Goal: Task Accomplishment & Management: Manage account settings

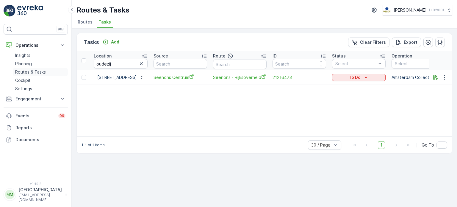
click at [35, 71] on p "Routes & Tasks" at bounding box center [30, 72] width 31 height 6
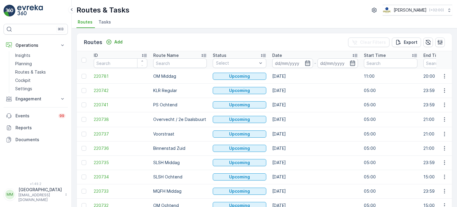
click at [105, 22] on span "Tasks" at bounding box center [105, 22] width 13 height 6
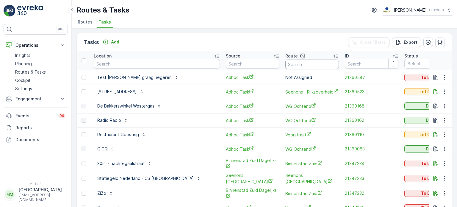
click at [286, 63] on input "text" at bounding box center [313, 65] width 54 height 10
type input "MQFH o"
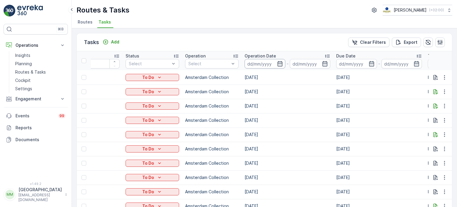
click at [252, 65] on input at bounding box center [265, 64] width 41 height 10
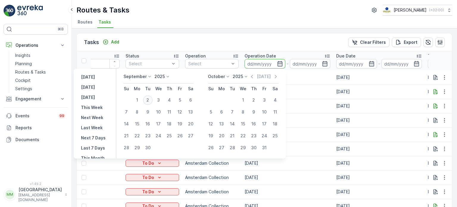
click at [151, 101] on div "2" at bounding box center [148, 100] width 10 height 10
type input "[DATE]"
click at [151, 101] on div "2" at bounding box center [148, 100] width 10 height 10
type input "[DATE]"
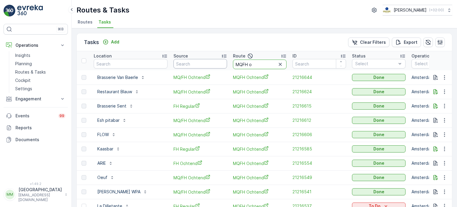
drag, startPoint x: 258, startPoint y: 65, endPoint x: 205, endPoint y: 64, distance: 52.4
type input "os o"
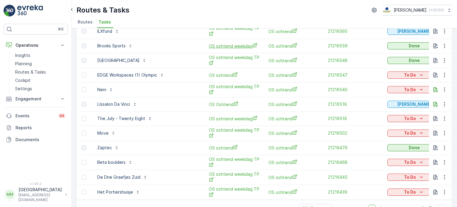
scroll to position [317, 0]
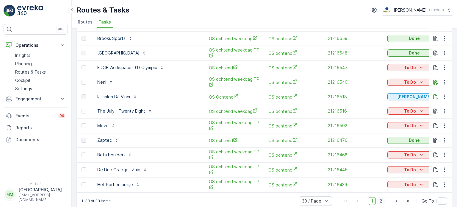
click at [380, 197] on span "2" at bounding box center [381, 201] width 8 height 8
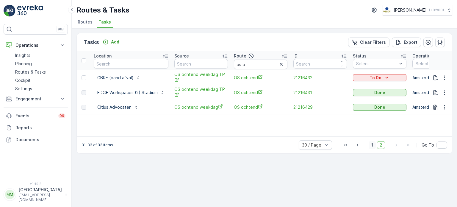
click at [373, 145] on span "1" at bounding box center [372, 145] width 7 height 8
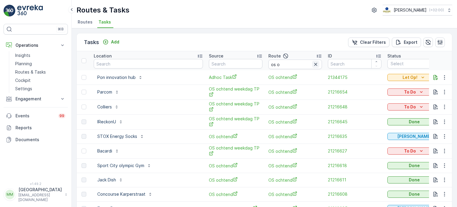
click at [313, 63] on icon "button" at bounding box center [316, 64] width 6 height 6
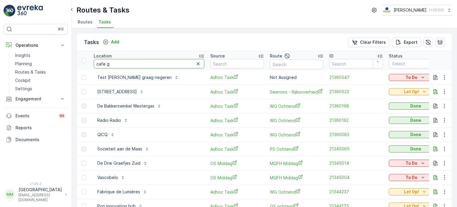
type input "cafe ge"
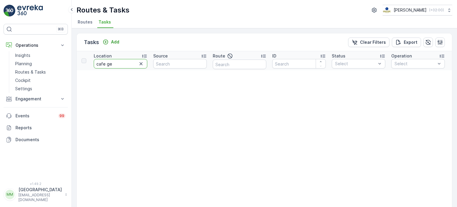
drag, startPoint x: 107, startPoint y: 65, endPoint x: 96, endPoint y: 67, distance: 10.8
click at [96, 67] on input "cafe ge" at bounding box center [121, 64] width 54 height 10
type input "ge"
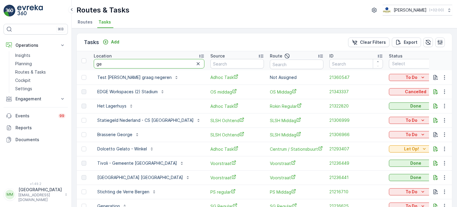
click at [104, 62] on input "ge" at bounding box center [149, 64] width 111 height 10
type input "georg"
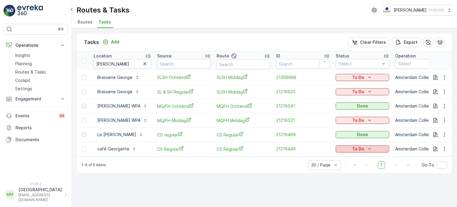
click at [361, 148] on div "To Do" at bounding box center [362, 149] width 49 height 6
click at [442, 146] on button "button" at bounding box center [444, 148] width 11 height 7
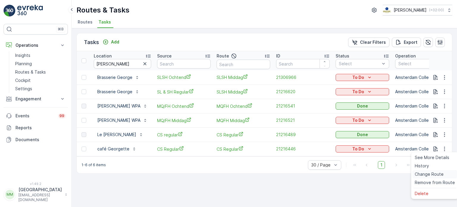
click at [437, 175] on span "Change Route" at bounding box center [429, 174] width 29 height 6
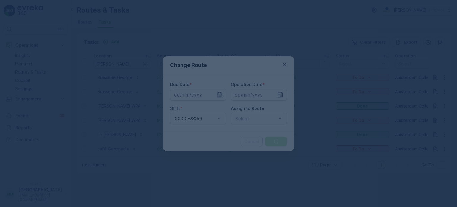
type input "[DATE]"
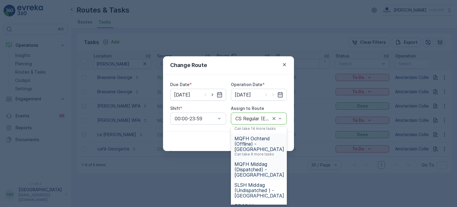
scroll to position [30, 0]
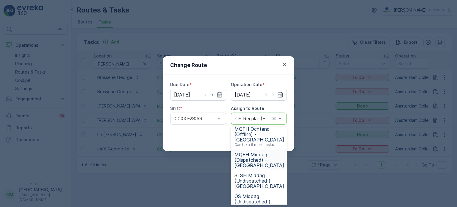
click at [267, 158] on span "MQFH Middag (Dispatched) - [GEOGRAPHIC_DATA]" at bounding box center [260, 160] width 50 height 16
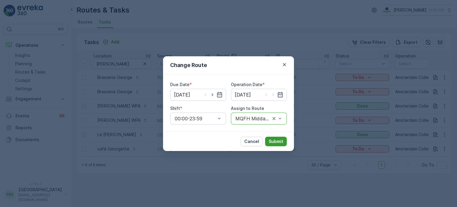
click at [273, 144] on button "Submit" at bounding box center [276, 142] width 22 height 10
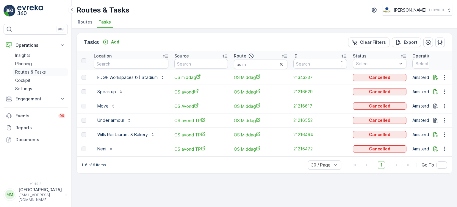
click at [42, 72] on p "Routes & Tasks" at bounding box center [30, 72] width 31 height 6
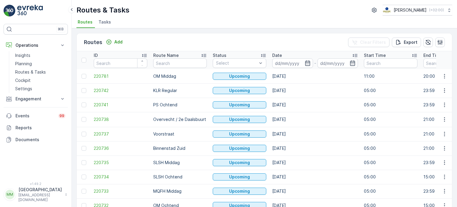
click at [106, 26] on li "Tasks" at bounding box center [105, 23] width 16 height 10
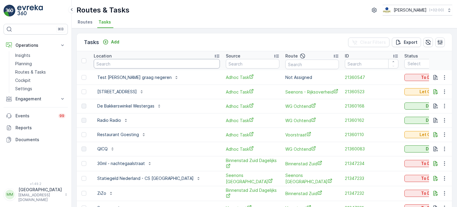
click at [149, 66] on input "text" at bounding box center [157, 64] width 126 height 10
type input "papi"
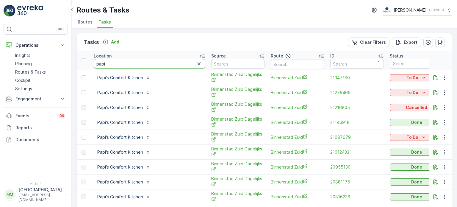
click at [121, 63] on input "papi" at bounding box center [150, 64] width 112 height 10
type input "papi's"
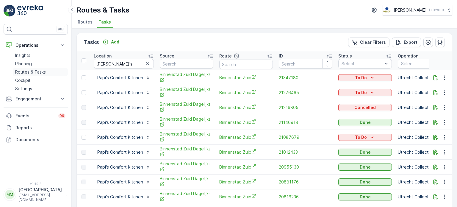
click at [44, 69] on p "Routes & Tasks" at bounding box center [30, 72] width 31 height 6
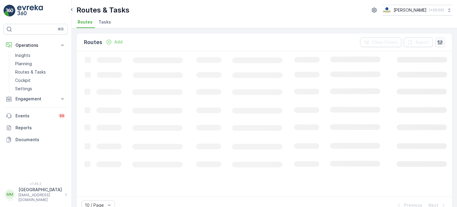
click at [110, 21] on li "Tasks" at bounding box center [105, 23] width 16 height 10
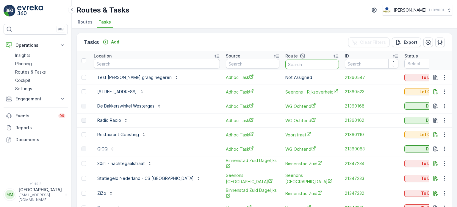
click at [286, 64] on input "text" at bounding box center [313, 65] width 54 height 10
type input "ndsm r"
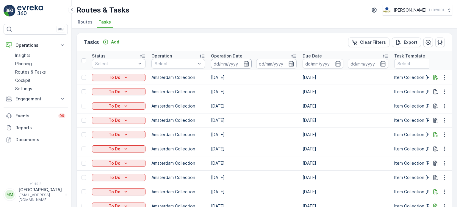
click at [211, 66] on input at bounding box center [231, 64] width 41 height 10
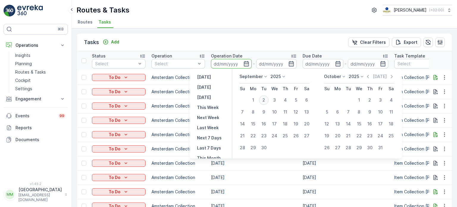
click at [266, 99] on div "2" at bounding box center [264, 100] width 10 height 10
type input "[DATE]"
click at [266, 99] on div "2" at bounding box center [264, 100] width 10 height 10
type input "[DATE]"
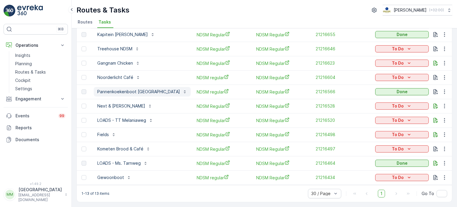
scroll to position [14, 0]
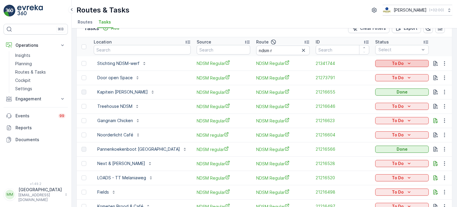
click at [392, 64] on p "To Do" at bounding box center [398, 63] width 12 height 6
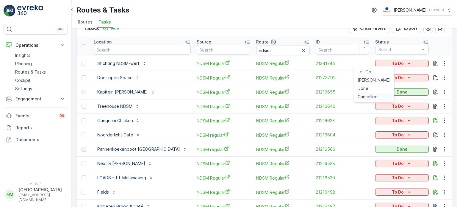
click at [368, 98] on span "Cancelled" at bounding box center [368, 97] width 20 height 6
click at [378, 78] on div "To Do" at bounding box center [402, 78] width 49 height 6
click at [364, 112] on span "Cancelled" at bounding box center [368, 111] width 20 height 6
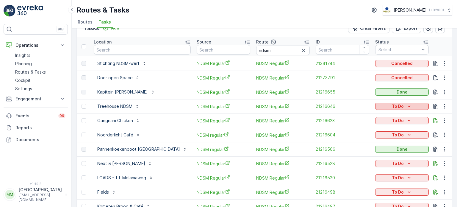
click at [375, 107] on button "To Do" at bounding box center [402, 106] width 54 height 7
click at [392, 106] on p "To Do" at bounding box center [398, 106] width 12 height 6
click at [378, 105] on div "To Do" at bounding box center [402, 106] width 49 height 6
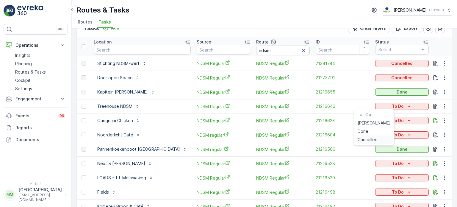
click at [367, 139] on span "Cancelled" at bounding box center [368, 140] width 20 height 6
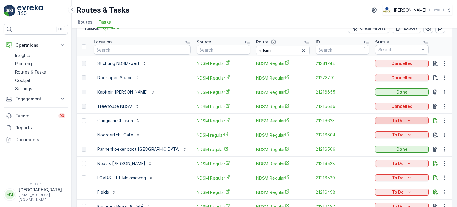
click at [392, 119] on p "To Do" at bounding box center [398, 121] width 12 height 6
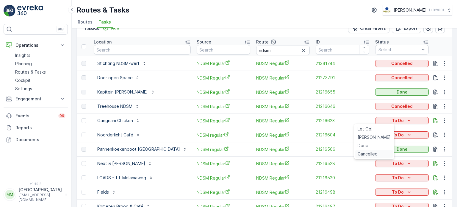
click at [370, 152] on span "Cancelled" at bounding box center [368, 154] width 20 height 6
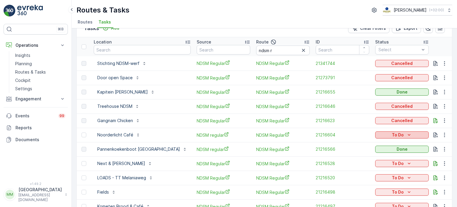
click at [392, 136] on p "To Do" at bounding box center [398, 135] width 12 height 6
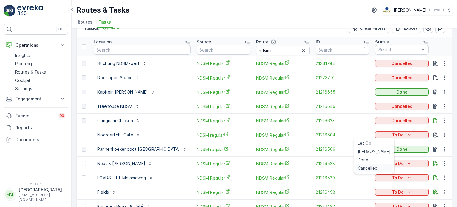
click at [369, 168] on span "Cancelled" at bounding box center [368, 168] width 20 height 6
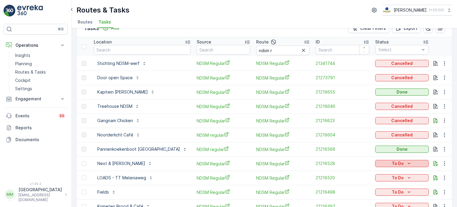
click at [392, 162] on p "To Do" at bounding box center [398, 163] width 12 height 6
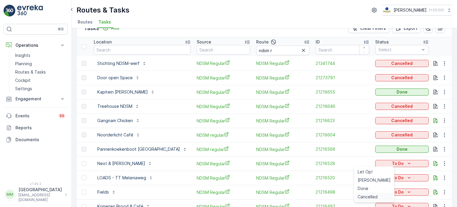
click at [364, 194] on span "Cancelled" at bounding box center [368, 197] width 20 height 6
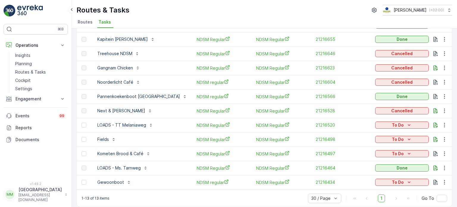
scroll to position [74, 0]
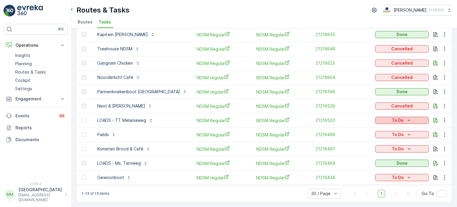
click at [392, 117] on p "To Do" at bounding box center [398, 120] width 12 height 6
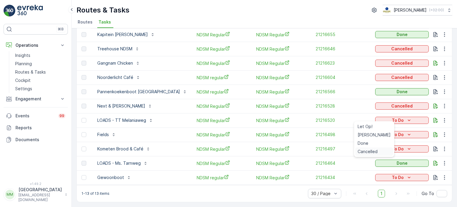
click at [367, 150] on span "Cancelled" at bounding box center [368, 152] width 20 height 6
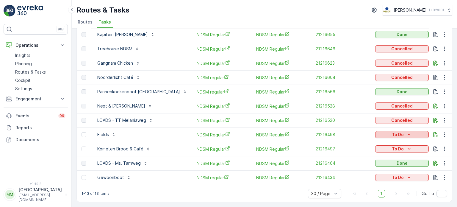
click at [406, 132] on icon "To Do" at bounding box center [409, 135] width 6 height 6
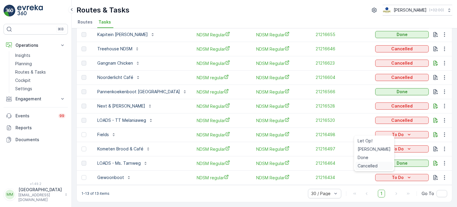
click at [370, 165] on span "Cancelled" at bounding box center [368, 166] width 20 height 6
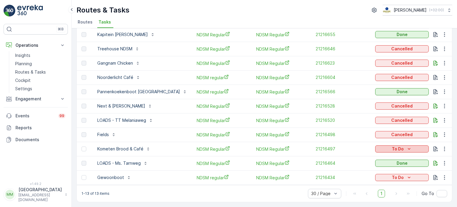
click at [389, 145] on button "To Do" at bounding box center [402, 148] width 54 height 7
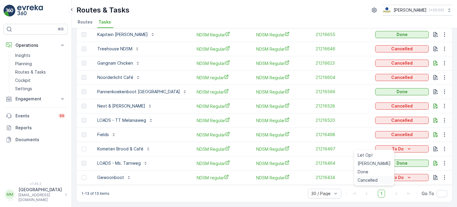
click at [373, 180] on span "Cancelled" at bounding box center [368, 180] width 20 height 6
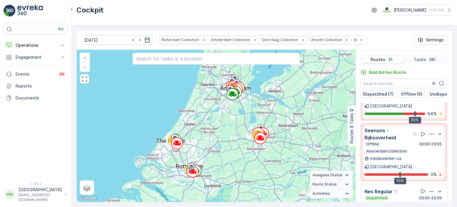
scroll to position [238, 0]
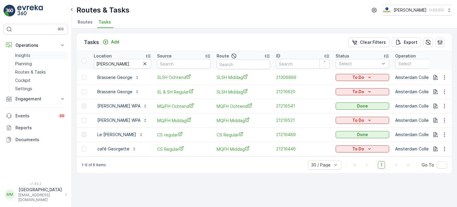
drag, startPoint x: 42, startPoint y: 68, endPoint x: 65, endPoint y: 57, distance: 26.2
click at [42, 68] on link "Routes & Tasks" at bounding box center [40, 72] width 55 height 8
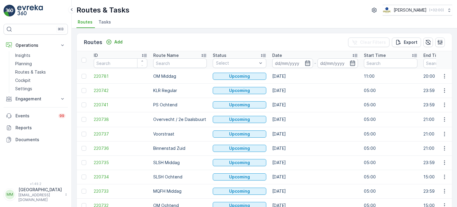
click at [108, 23] on span "Tasks" at bounding box center [105, 22] width 13 height 6
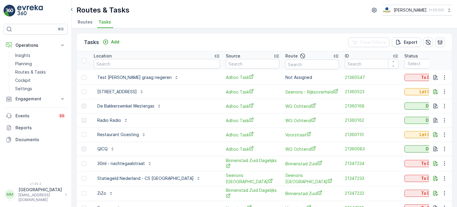
click at [122, 62] on input "text" at bounding box center [157, 64] width 126 height 10
type input "gast"
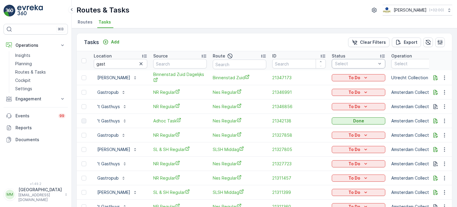
click at [368, 59] on div "Select" at bounding box center [359, 64] width 54 height 10
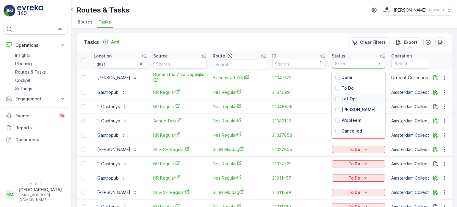
click at [356, 96] on p "Let Op!" at bounding box center [349, 99] width 15 height 6
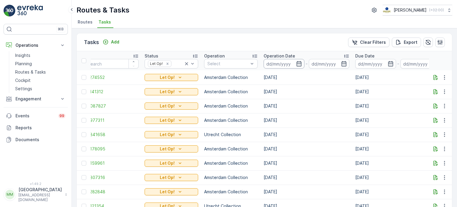
click at [276, 63] on input at bounding box center [284, 64] width 41 height 10
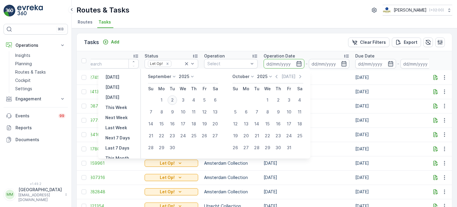
click at [173, 99] on div "2" at bounding box center [173, 100] width 10 height 10
type input "[DATE]"
click at [173, 99] on div "2" at bounding box center [173, 100] width 10 height 10
type input "[DATE]"
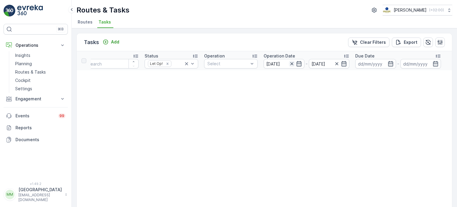
click at [293, 63] on icon "button" at bounding box center [292, 64] width 6 height 6
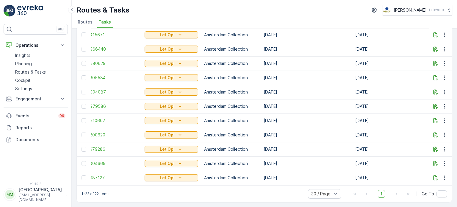
scroll to position [202, 0]
drag, startPoint x: 196, startPoint y: 181, endPoint x: 137, endPoint y: 173, distance: 60.1
click at [137, 174] on tr "Pendergast Adhoc Task SL & SH regular 12887127 Let Op! Amsterdam Collection 04.…" at bounding box center [349, 177] width 919 height 14
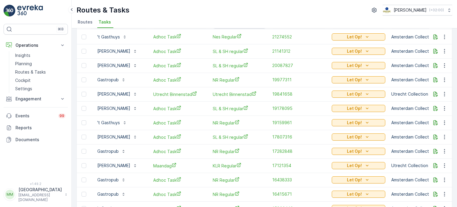
scroll to position [0, 0]
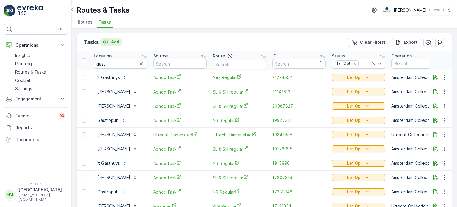
click at [111, 41] on p "Add" at bounding box center [115, 42] width 8 height 6
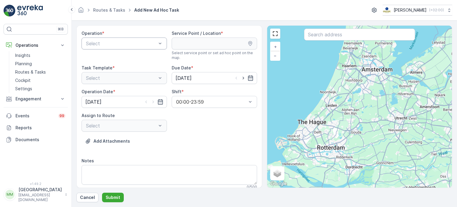
click at [133, 38] on div "Select" at bounding box center [124, 44] width 85 height 12
click at [126, 57] on span "Amsterdam Collection" at bounding box center [109, 57] width 49 height 5
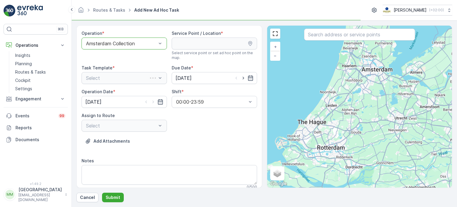
click at [323, 33] on input "text" at bounding box center [359, 35] width 111 height 12
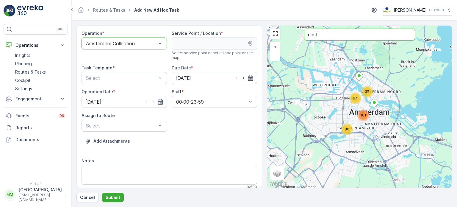
type input "gast"
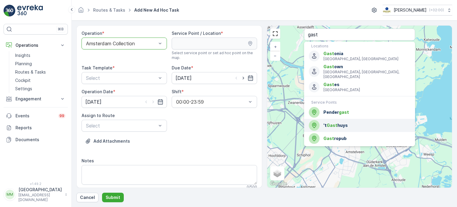
drag, startPoint x: 337, startPoint y: 121, endPoint x: 300, endPoint y: 115, distance: 37.4
click at [337, 122] on span "'t Gast huys" at bounding box center [367, 125] width 87 height 6
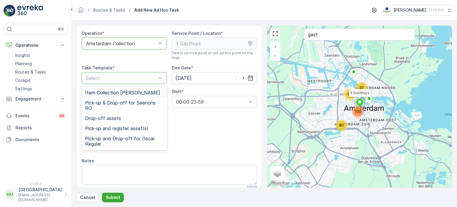
click at [127, 90] on span "Item Collection [PERSON_NAME]" at bounding box center [122, 92] width 75 height 5
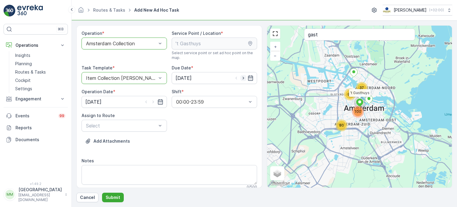
click at [242, 76] on icon "button" at bounding box center [244, 78] width 6 height 6
type input "[DATE]"
click at [154, 100] on icon "button" at bounding box center [153, 102] width 6 height 6
type input "[DATE]"
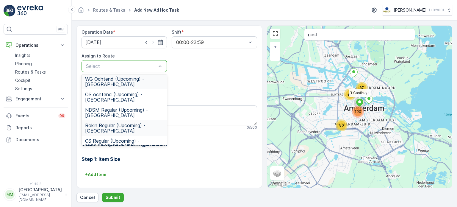
scroll to position [225, 0]
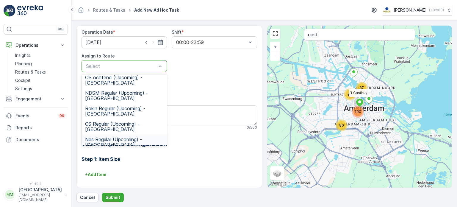
click at [129, 137] on span "Nes Regular (Upcoming) - [GEOGRAPHIC_DATA]" at bounding box center [124, 142] width 78 height 11
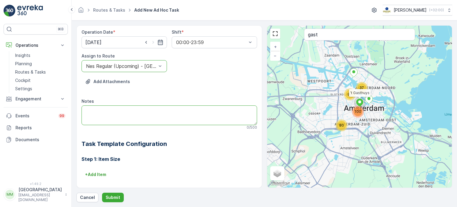
click at [130, 116] on textarea "Notes" at bounding box center [170, 115] width 176 height 20
type textarea "3x 60L plastic rollen 2x 140L restafval rollen"
click at [111, 200] on button "Submit" at bounding box center [113, 198] width 22 height 10
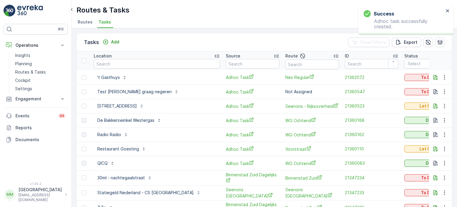
click at [402, 72] on td "To Do" at bounding box center [432, 77] width 60 height 14
click at [407, 77] on div "To Do" at bounding box center [431, 77] width 49 height 6
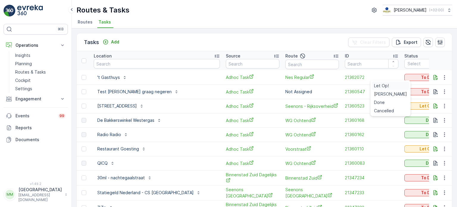
click at [380, 86] on span "Let Op!" at bounding box center [381, 86] width 15 height 6
click at [132, 68] on input "text" at bounding box center [157, 64] width 126 height 10
type input "de utrech"
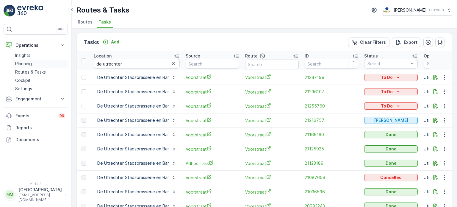
click at [24, 65] on p "Planning" at bounding box center [23, 64] width 17 height 6
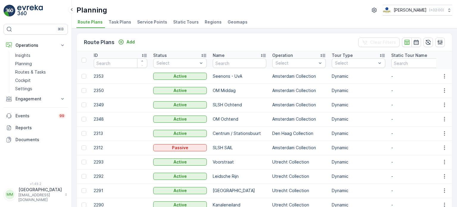
click at [119, 23] on span "Task Plans" at bounding box center [120, 22] width 23 height 6
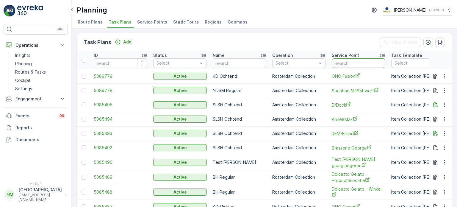
click at [361, 66] on input "text" at bounding box center [359, 63] width 54 height 10
type input "de utrechter"
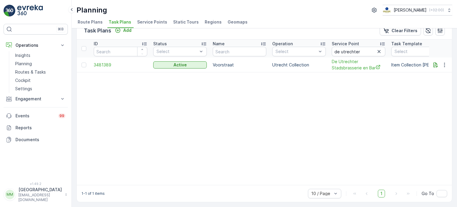
drag, startPoint x: 235, startPoint y: 185, endPoint x: 283, endPoint y: 189, distance: 48.7
click at [290, 190] on div "1-1 of 1 items 10 / Page 1 Go To" at bounding box center [264, 193] width 375 height 17
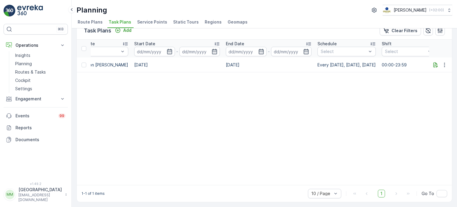
click at [437, 181] on table "ID Status Select Name Operation Select Service Point de utrechter Task Template…" at bounding box center [135, 112] width 772 height 145
click at [442, 180] on table "ID Status Select Name Operation Select Service Point de utrechter Task Template…" at bounding box center [135, 112] width 772 height 145
click at [444, 63] on icon "button" at bounding box center [445, 65] width 6 height 6
click at [439, 62] on button "button" at bounding box center [444, 64] width 11 height 7
click at [438, 80] on span "Edit Task Plan" at bounding box center [434, 80] width 28 height 6
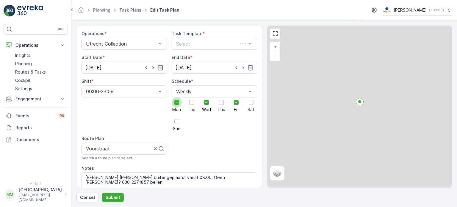
scroll to position [60, 0]
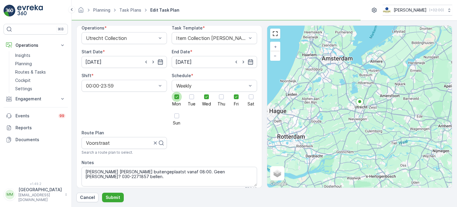
click at [177, 94] on div at bounding box center [177, 97] width 10 height 10
click at [177, 92] on input "Mon" at bounding box center [177, 92] width 0 height 0
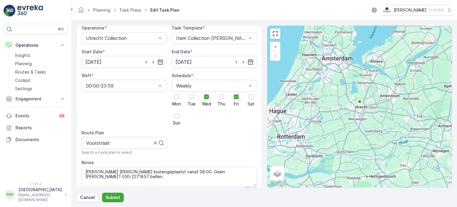
scroll to position [311, 0]
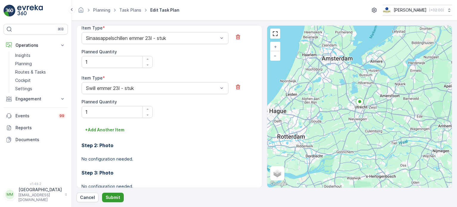
click at [117, 195] on p "Submit" at bounding box center [113, 197] width 15 height 6
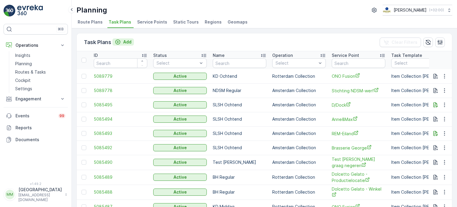
click at [124, 40] on p "Add" at bounding box center [127, 42] width 8 height 6
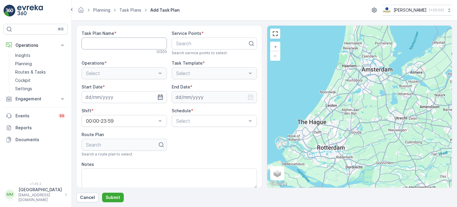
click at [125, 40] on Name "Task Plan Name" at bounding box center [124, 44] width 85 height 12
click at [32, 71] on p "Routes & Tasks" at bounding box center [30, 72] width 31 height 6
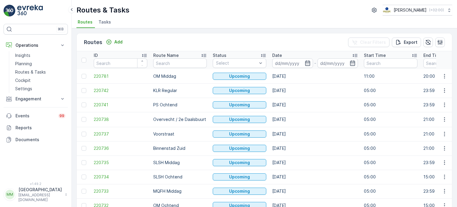
click at [106, 25] on li "Tasks" at bounding box center [105, 23] width 16 height 10
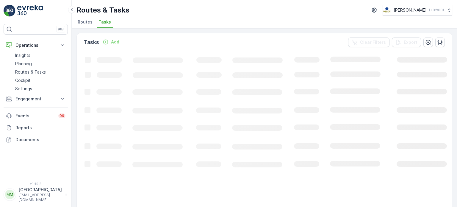
click at [117, 42] on p "Add" at bounding box center [115, 42] width 8 height 6
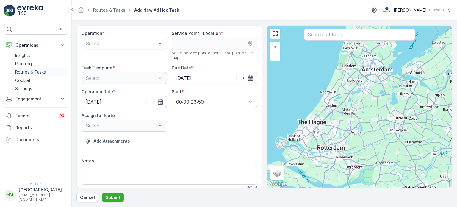
click at [30, 70] on p "Routes & Tasks" at bounding box center [30, 72] width 31 height 6
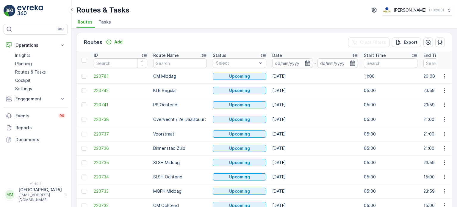
click at [108, 25] on span "Tasks" at bounding box center [105, 22] width 13 height 6
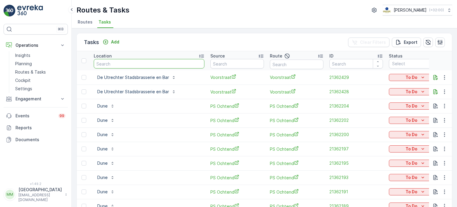
click at [114, 63] on input "text" at bounding box center [149, 64] width 111 height 10
type input "v12"
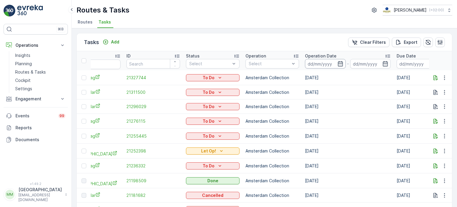
click at [321, 65] on input at bounding box center [325, 64] width 41 height 10
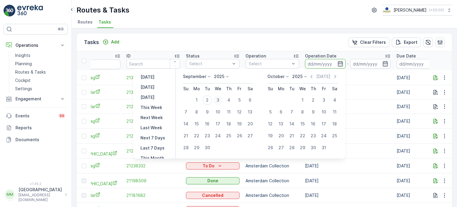
click at [221, 96] on div "3" at bounding box center [218, 100] width 10 height 10
type input "03.09.2025"
click at [221, 96] on div "3" at bounding box center [218, 100] width 10 height 10
type input "03.09.2025"
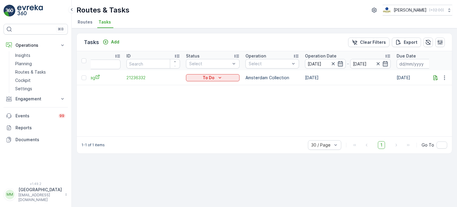
drag, startPoint x: 153, startPoint y: 138, endPoint x: 126, endPoint y: 137, distance: 26.8
click at [126, 138] on div "1-1 of 1 items 30 / Page 1 Go To" at bounding box center [264, 144] width 375 height 17
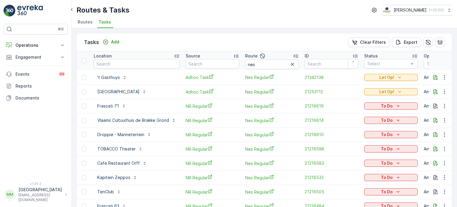
scroll to position [102, 0]
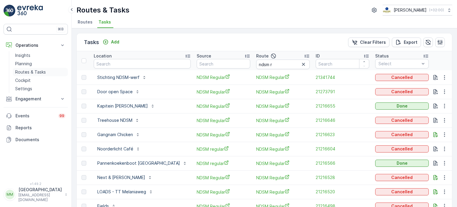
click at [40, 71] on p "Routes & Tasks" at bounding box center [30, 72] width 31 height 6
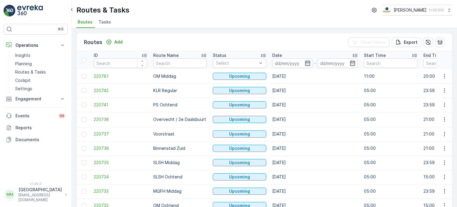
click at [106, 22] on span "Tasks" at bounding box center [105, 22] width 13 height 6
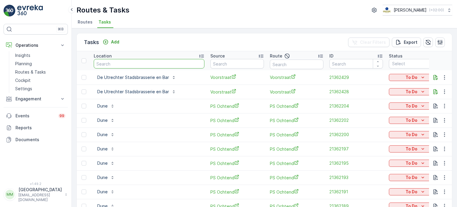
click at [107, 64] on input "text" at bounding box center [149, 64] width 111 height 10
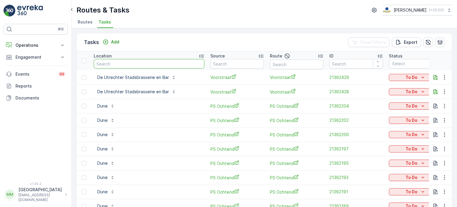
click at [107, 62] on input "text" at bounding box center [149, 64] width 111 height 10
click at [110, 62] on input "text" at bounding box center [149, 64] width 111 height 10
type input "restaur"
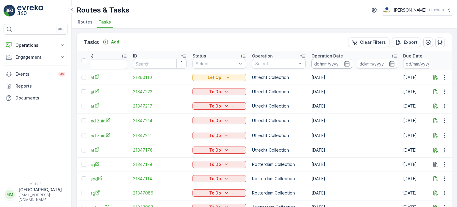
click at [312, 63] on input at bounding box center [332, 64] width 41 height 10
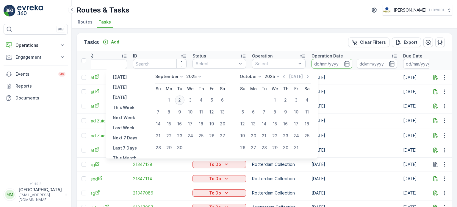
click at [178, 99] on div "2" at bounding box center [180, 100] width 10 height 10
type input "[DATE]"
click at [178, 99] on div "2" at bounding box center [180, 100] width 10 height 10
type input "[DATE]"
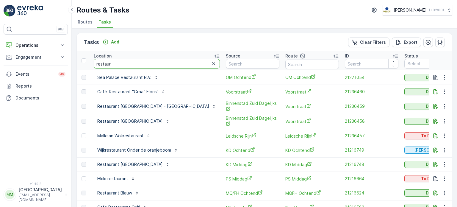
click at [124, 63] on input "restaur" at bounding box center [157, 64] width 126 height 10
type input "restaurant v12"
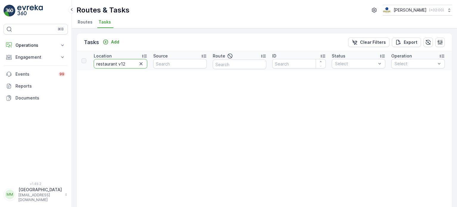
drag, startPoint x: 118, startPoint y: 63, endPoint x: 89, endPoint y: 60, distance: 28.8
type input "v12"
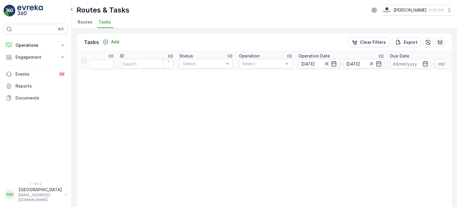
click at [327, 64] on icon "button" at bounding box center [327, 64] width 6 height 6
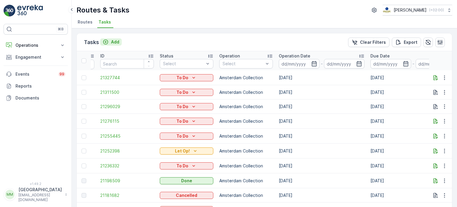
click at [118, 42] on p "Add" at bounding box center [115, 42] width 8 height 6
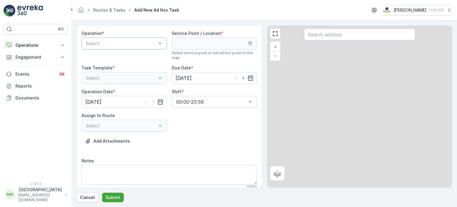
click at [131, 47] on div "Select" at bounding box center [124, 44] width 85 height 12
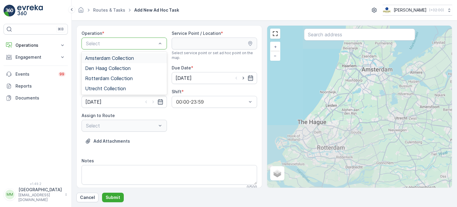
drag, startPoint x: 121, startPoint y: 56, endPoint x: 226, endPoint y: 46, distance: 104.9
click at [121, 56] on span "Amsterdam Collection" at bounding box center [109, 57] width 49 height 5
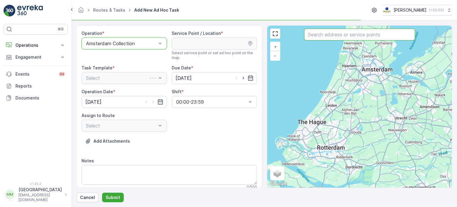
click at [331, 37] on input "text" at bounding box center [359, 35] width 111 height 12
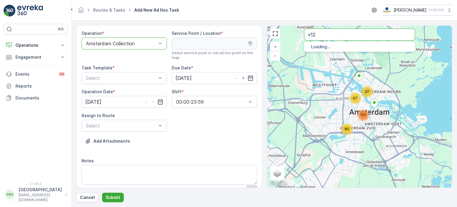
type input "v12"
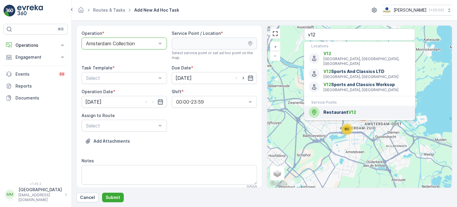
click at [339, 109] on span "Restaurant V12" at bounding box center [367, 112] width 87 height 6
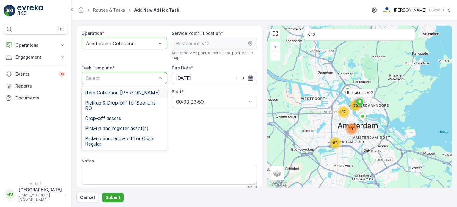
click at [107, 90] on span "Item Collection [PERSON_NAME]" at bounding box center [122, 92] width 75 height 5
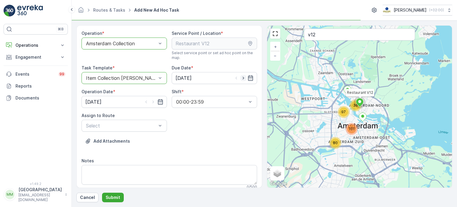
click at [241, 75] on icon "button" at bounding box center [244, 78] width 6 height 6
type input "[DATE]"
click at [152, 101] on icon "button" at bounding box center [153, 102] width 6 height 6
type input "[DATE]"
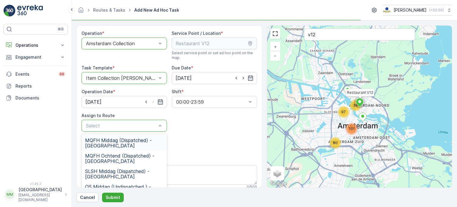
click at [131, 130] on div "Select" at bounding box center [124, 126] width 85 height 12
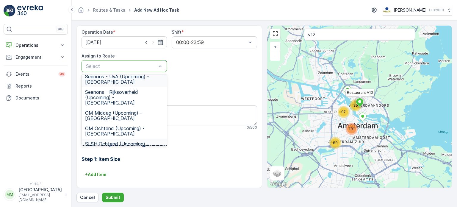
scroll to position [47, 0]
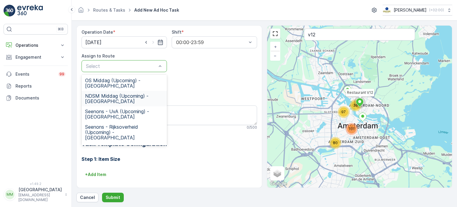
click at [128, 101] on span "NDSM Middag (Upcoming) - Amsterdam" at bounding box center [124, 98] width 78 height 11
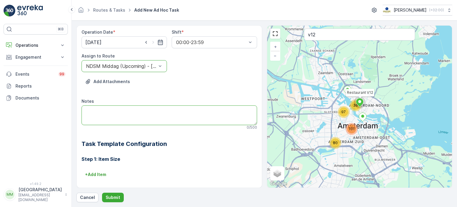
click at [119, 114] on textarea "Notes" at bounding box center [170, 115] width 176 height 20
click at [97, 118] on textarea "graag brengen: 1x 240L PD 1x 24oL papier" at bounding box center [170, 115] width 176 height 20
click at [91, 117] on textarea "graag brengen: 1x 240L PD 1x 240L papier" at bounding box center [170, 115] width 176 height 20
click at [92, 113] on textarea "graag brengen: 1x 240L PD 1x 240L papier" at bounding box center [170, 115] width 176 height 20
click at [125, 120] on textarea "graag brengen: 1x 240L PD 1x 240L papier" at bounding box center [170, 115] width 176 height 20
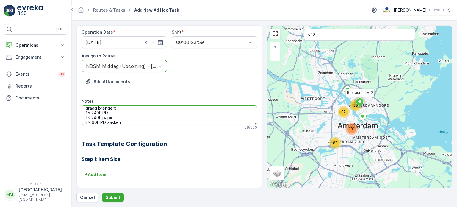
scroll to position [7, 0]
type textarea "graag brengen: 1x 240L PD 1x 240L papier 3x 60L PD zakken 3x 60L Rest zakken"
click at [112, 199] on p "Submit" at bounding box center [113, 197] width 15 height 6
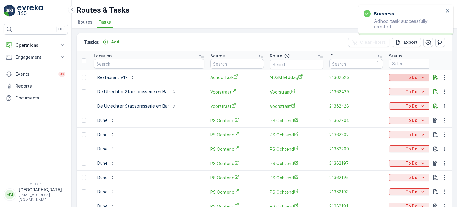
click at [420, 76] on icon "To Do" at bounding box center [423, 77] width 6 height 6
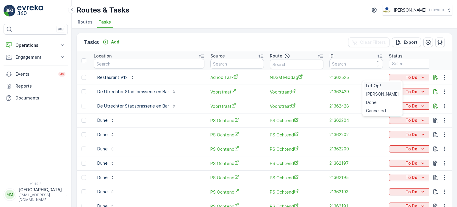
click at [376, 88] on span "Let Op!" at bounding box center [373, 86] width 15 height 6
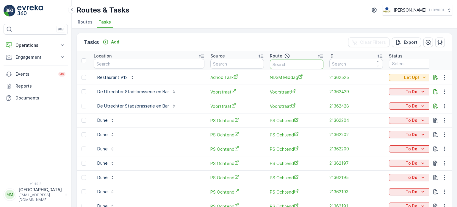
click at [270, 65] on input "text" at bounding box center [297, 65] width 54 height 10
type input "s"
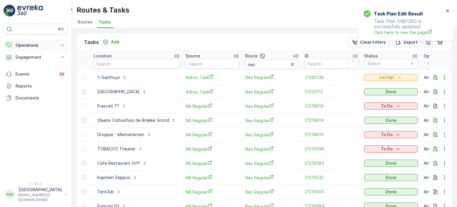
click at [35, 41] on button "Operations" at bounding box center [36, 45] width 64 height 12
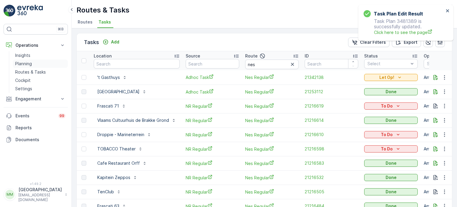
click at [33, 64] on link "Planning" at bounding box center [40, 64] width 55 height 8
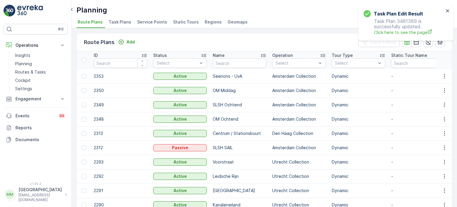
click at [118, 19] on span "Task Plans" at bounding box center [120, 22] width 23 height 6
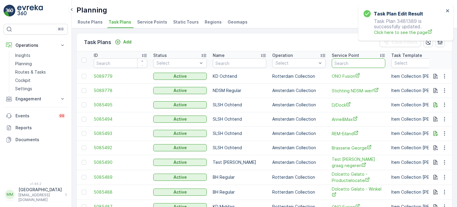
click at [350, 64] on input "text" at bounding box center [359, 63] width 54 height 10
type input "v12"
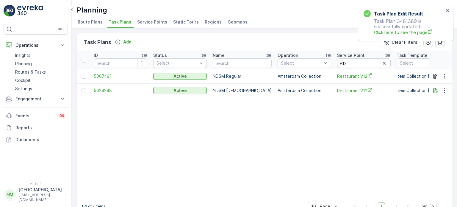
scroll to position [0, 5]
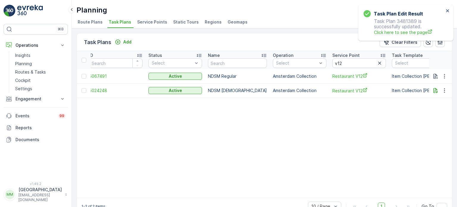
drag, startPoint x: 207, startPoint y: 201, endPoint x: 229, endPoint y: 201, distance: 22.6
click at [229, 201] on div "1-2 of 2 items 10 / Page 1 Go To" at bounding box center [264, 206] width 375 height 17
drag, startPoint x: 232, startPoint y: 196, endPoint x: 263, endPoint y: 197, distance: 30.7
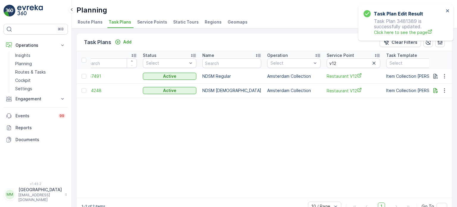
scroll to position [0, 0]
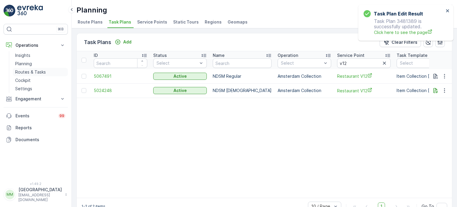
click at [43, 73] on p "Routes & Tasks" at bounding box center [30, 72] width 31 height 6
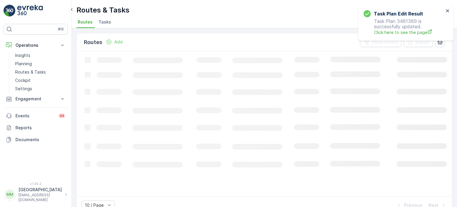
click at [107, 21] on span "Tasks" at bounding box center [105, 22] width 13 height 6
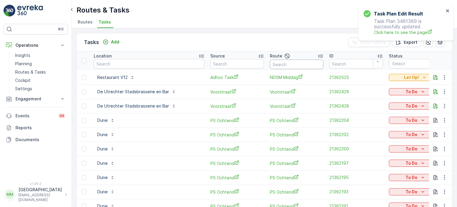
click at [270, 63] on input "text" at bounding box center [297, 65] width 54 height 10
type input "nes r"
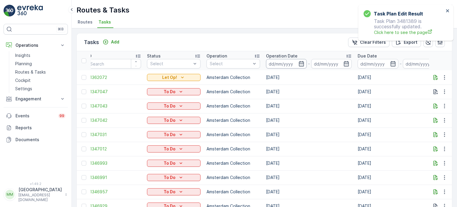
click at [269, 60] on input at bounding box center [286, 64] width 41 height 10
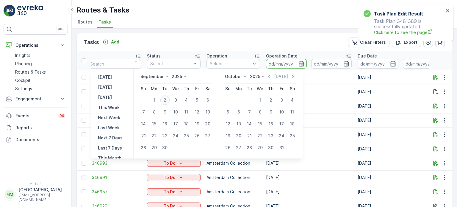
click at [164, 98] on div "2" at bounding box center [165, 100] width 10 height 10
type input "[DATE]"
click at [164, 98] on div "2" at bounding box center [165, 100] width 10 height 10
type input "[DATE]"
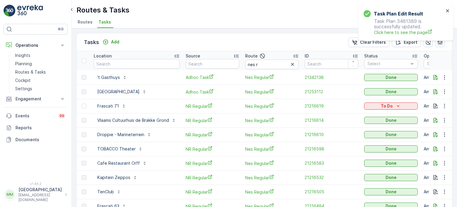
scroll to position [102, 0]
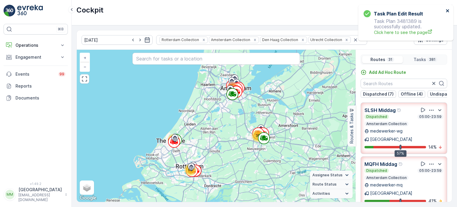
click at [449, 13] on icon "close" at bounding box center [448, 10] width 4 height 5
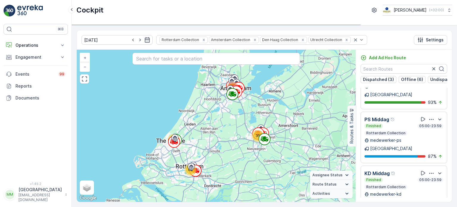
scroll to position [1173, 0]
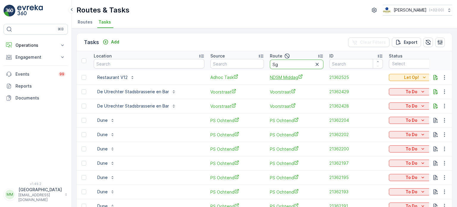
type input "Sg r"
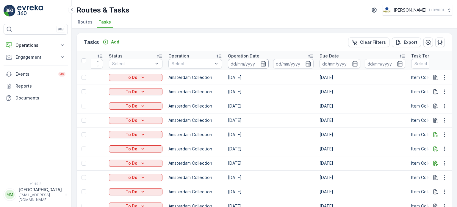
click at [228, 63] on input at bounding box center [248, 64] width 41 height 10
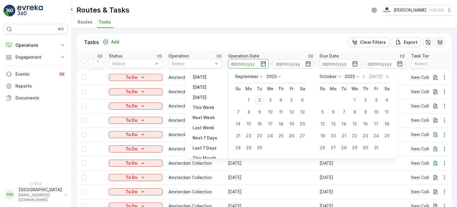
click at [262, 99] on div "2" at bounding box center [260, 100] width 10 height 10
type input "[DATE]"
click at [262, 99] on div "2" at bounding box center [260, 100] width 10 height 10
type input "[DATE]"
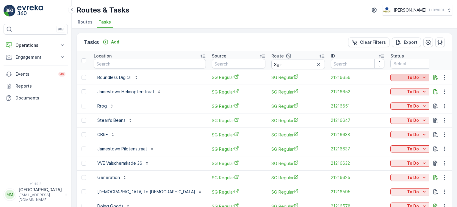
click at [393, 77] on div "To Do" at bounding box center [417, 77] width 49 height 6
click at [361, 111] on span "Cancelled" at bounding box center [362, 111] width 20 height 6
click at [407, 92] on p "To Do" at bounding box center [413, 92] width 12 height 6
click at [364, 127] on span "Cancelled" at bounding box center [362, 125] width 20 height 6
click at [422, 106] on icon "To Do" at bounding box center [425, 106] width 6 height 6
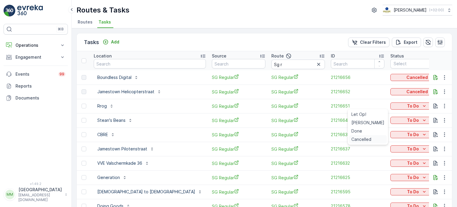
click at [362, 140] on span "Cancelled" at bounding box center [362, 139] width 20 height 6
click at [393, 120] on div "To Do" at bounding box center [417, 120] width 49 height 6
click at [367, 154] on span "Cancelled" at bounding box center [362, 154] width 20 height 6
click at [422, 136] on icon "To Do" at bounding box center [425, 135] width 6 height 6
click at [366, 169] on span "Cancelled" at bounding box center [362, 168] width 20 height 6
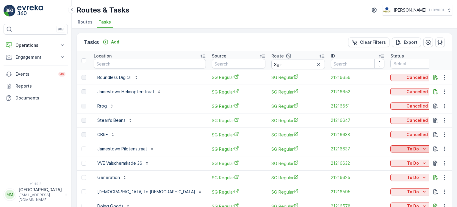
click at [407, 146] on p "To Do" at bounding box center [413, 149] width 12 height 6
click at [357, 182] on span "Cancelled" at bounding box center [362, 182] width 20 height 6
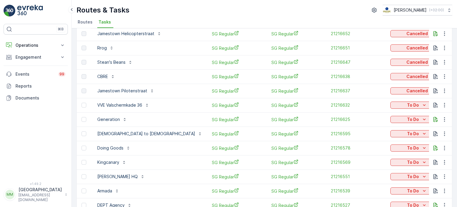
scroll to position [60, 0]
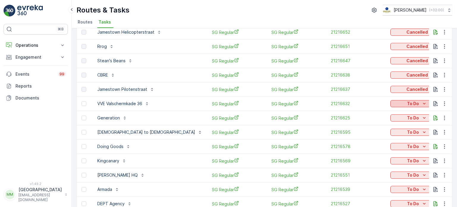
click at [407, 104] on p "To Do" at bounding box center [413, 104] width 12 height 6
click at [369, 138] on span "Cancelled" at bounding box center [362, 137] width 20 height 6
click at [407, 118] on p "To Do" at bounding box center [413, 118] width 12 height 6
click at [360, 150] on span "Cancelled" at bounding box center [362, 151] width 20 height 6
click at [407, 132] on p "To Do" at bounding box center [413, 132] width 12 height 6
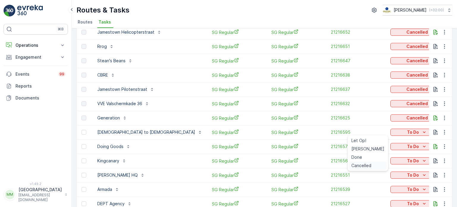
click at [367, 166] on span "Cancelled" at bounding box center [362, 166] width 20 height 6
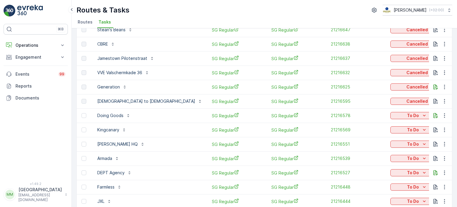
scroll to position [119, 0]
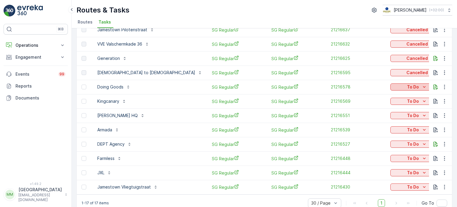
click at [422, 87] on icon "To Do" at bounding box center [425, 87] width 6 height 6
click at [364, 120] on span "Cancelled" at bounding box center [362, 120] width 20 height 6
click at [422, 101] on icon "To Do" at bounding box center [425, 101] width 6 height 6
click at [368, 135] on span "Cancelled" at bounding box center [362, 135] width 20 height 6
click at [407, 114] on p "To Do" at bounding box center [413, 116] width 12 height 6
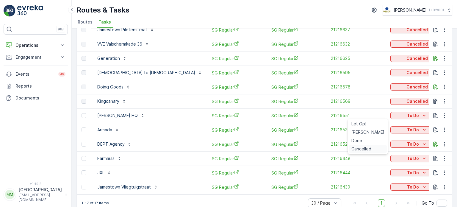
click at [363, 148] on span "Cancelled" at bounding box center [362, 149] width 20 height 6
click at [393, 131] on div "To Do" at bounding box center [417, 130] width 49 height 6
click at [367, 162] on span "Cancelled" at bounding box center [362, 163] width 20 height 6
click at [407, 144] on p "To Do" at bounding box center [413, 144] width 12 height 6
click at [362, 178] on span "Cancelled" at bounding box center [362, 177] width 20 height 6
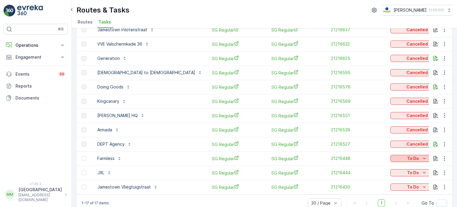
click at [407, 159] on p "To Do" at bounding box center [413, 158] width 12 height 6
click at [363, 192] on span "Cancelled" at bounding box center [362, 192] width 20 height 6
click at [422, 174] on icon "To Do" at bounding box center [425, 173] width 6 height 6
click at [361, 162] on span "Cancelled" at bounding box center [362, 163] width 20 height 6
click at [393, 188] on div "To Do" at bounding box center [417, 187] width 49 height 6
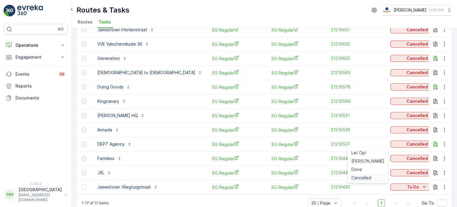
click at [367, 177] on span "Cancelled" at bounding box center [362, 178] width 20 height 6
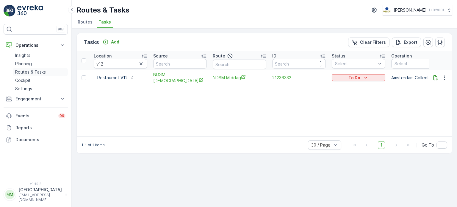
click at [48, 68] on link "Routes & Tasks" at bounding box center [40, 72] width 55 height 8
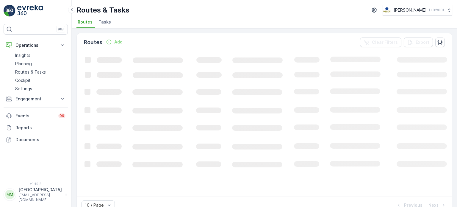
click at [103, 22] on span "Tasks" at bounding box center [105, 22] width 13 height 6
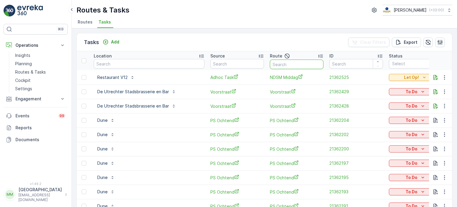
click at [270, 63] on input "text" at bounding box center [297, 65] width 54 height 10
type input "om"
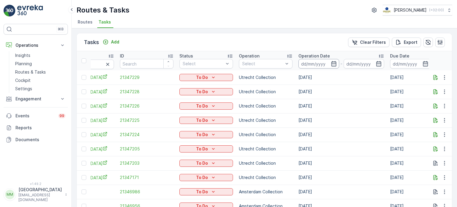
click at [339, 60] on input at bounding box center [319, 64] width 41 height 10
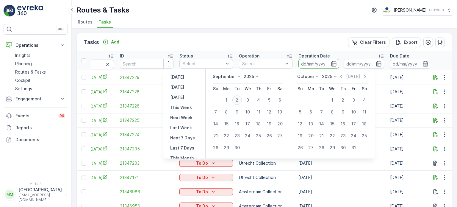
click at [239, 100] on div "2" at bounding box center [238, 100] width 10 height 10
type input "[DATE]"
click at [239, 100] on div "2" at bounding box center [238, 100] width 10 height 10
type input "[DATE]"
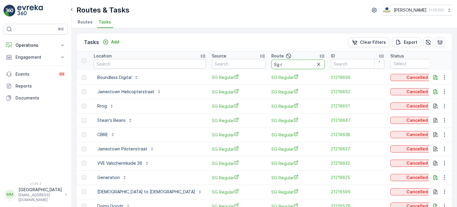
drag, startPoint x: 250, startPoint y: 64, endPoint x: 221, endPoint y: 58, distance: 29.8
type input "SLSH"
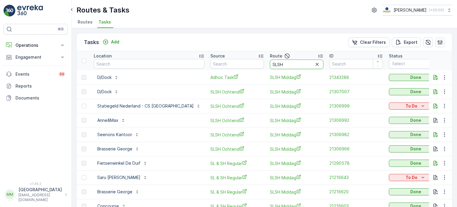
click at [273, 67] on input "SLSH" at bounding box center [297, 65] width 54 height 10
type input "SLSH m"
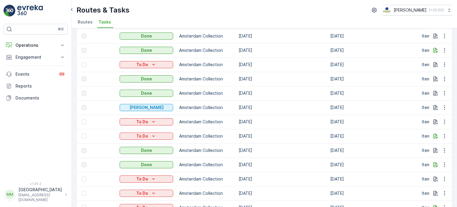
scroll to position [188, 0]
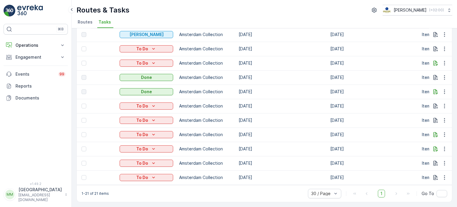
drag, startPoint x: 254, startPoint y: 182, endPoint x: 181, endPoint y: 186, distance: 73.1
click at [181, 186] on div "Tasks Add Clear Filters Export Location Source Route SLSH m ID Status Select Op…" at bounding box center [265, 24] width 376 height 355
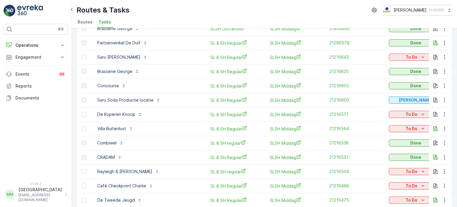
scroll to position [99, 0]
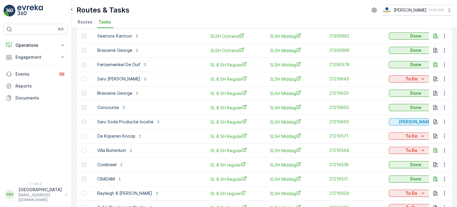
click at [56, 155] on div "⌘B Operations Insights Planning Routes & Tasks Cockpit Settings Engagement Insi…" at bounding box center [36, 99] width 64 height 151
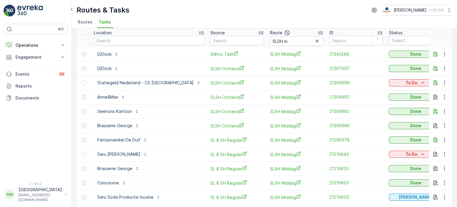
scroll to position [0, 0]
